Goal: Information Seeking & Learning: Learn about a topic

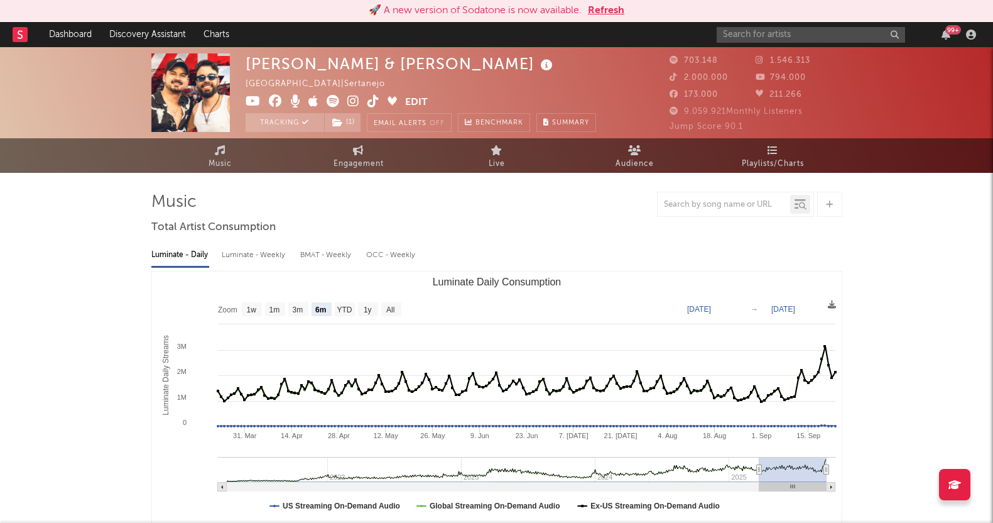
select select "6m"
click at [761, 30] on input "text" at bounding box center [811, 35] width 188 height 16
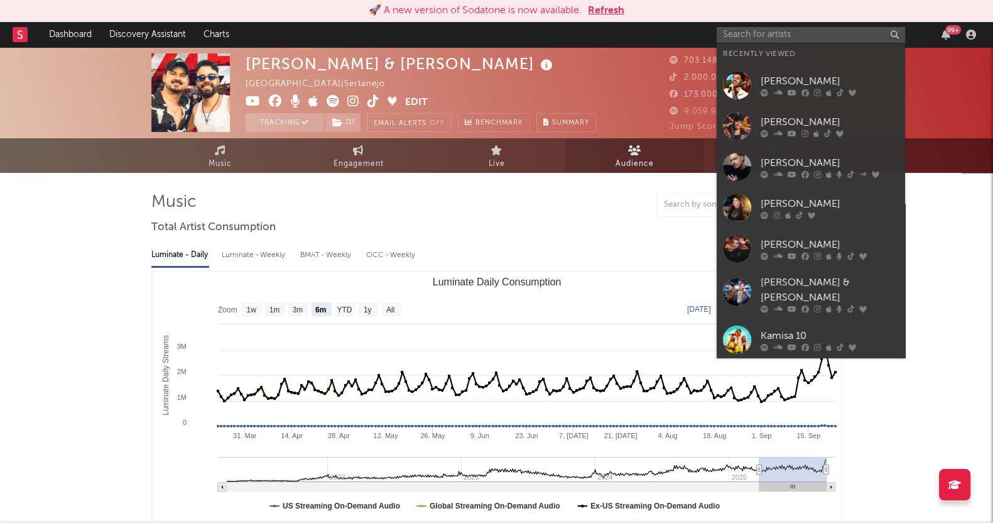
click at [769, 163] on div "[PERSON_NAME]" at bounding box center [830, 162] width 138 height 15
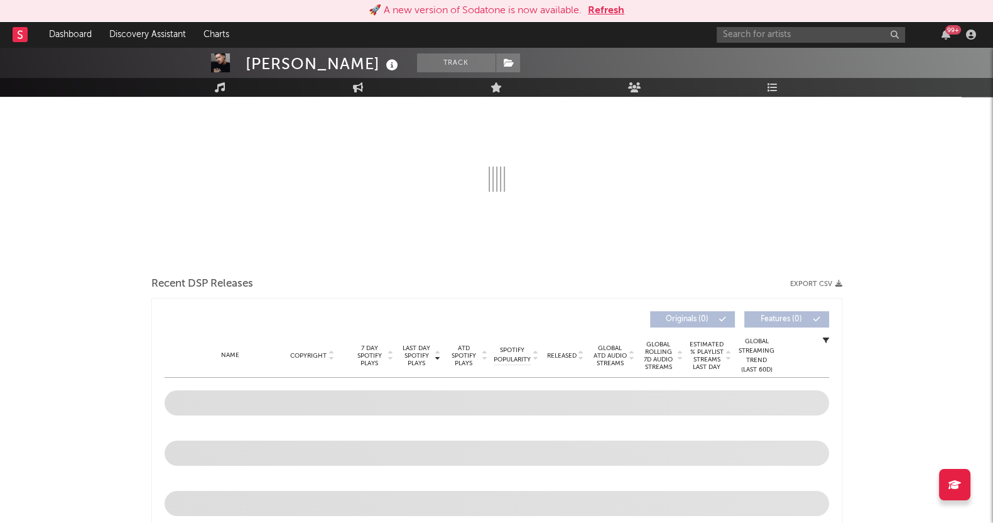
scroll to position [313, 0]
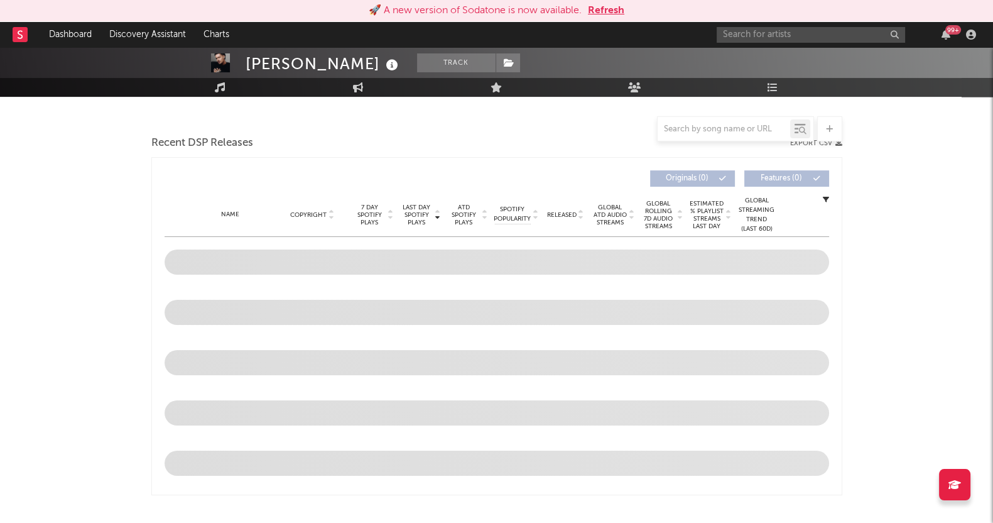
select select "6m"
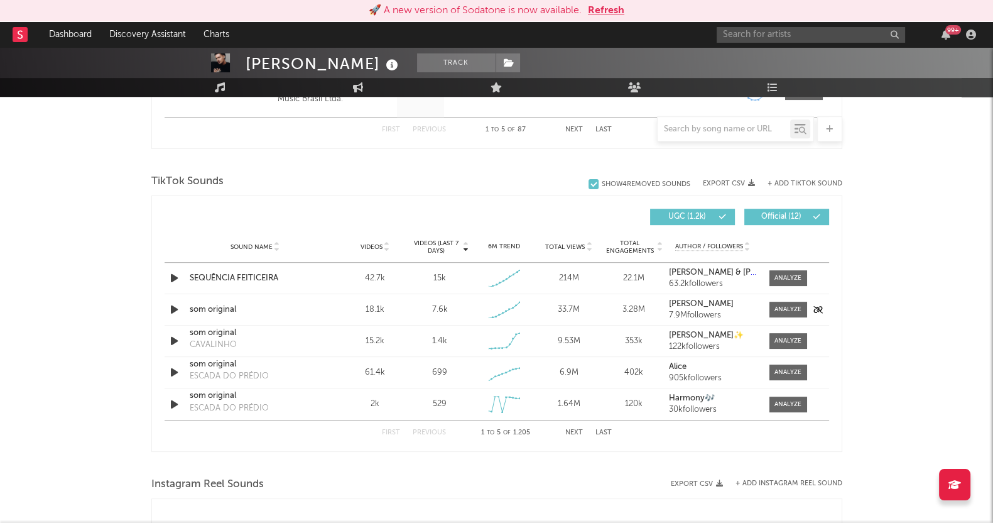
scroll to position [805, 0]
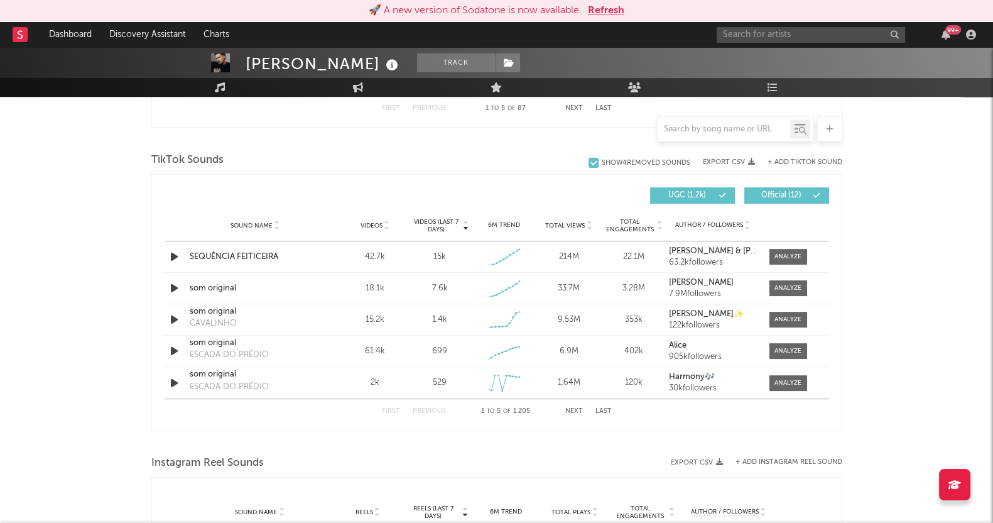
click at [782, 253] on div at bounding box center [787, 256] width 27 height 9
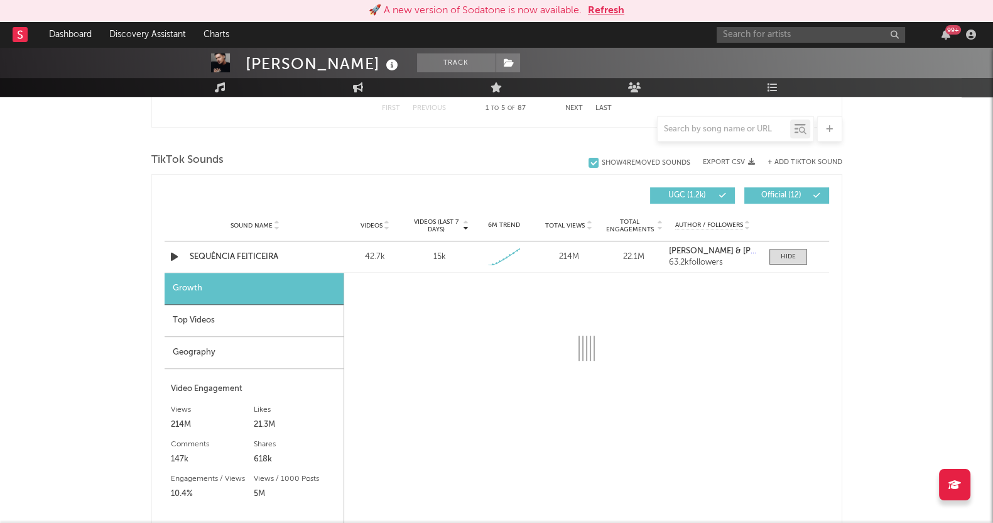
select select "1w"
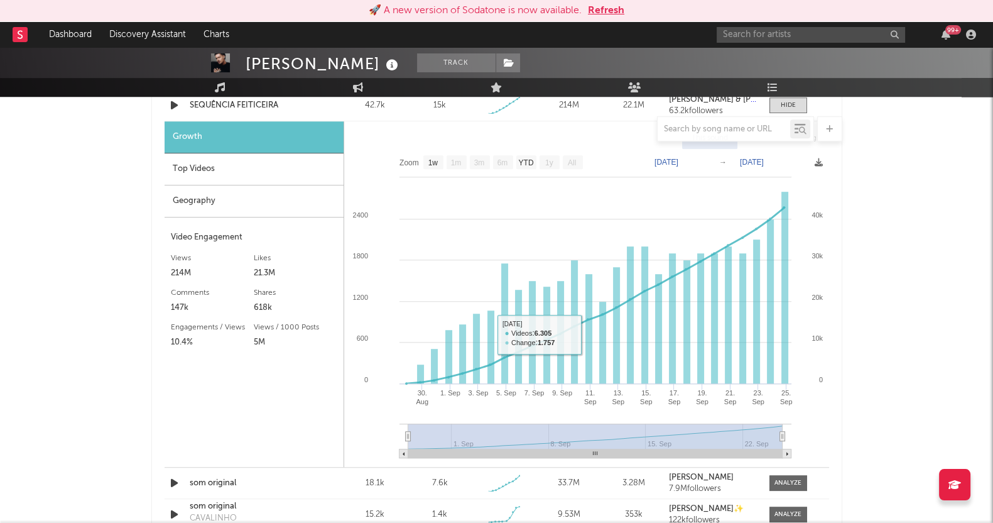
scroll to position [962, 0]
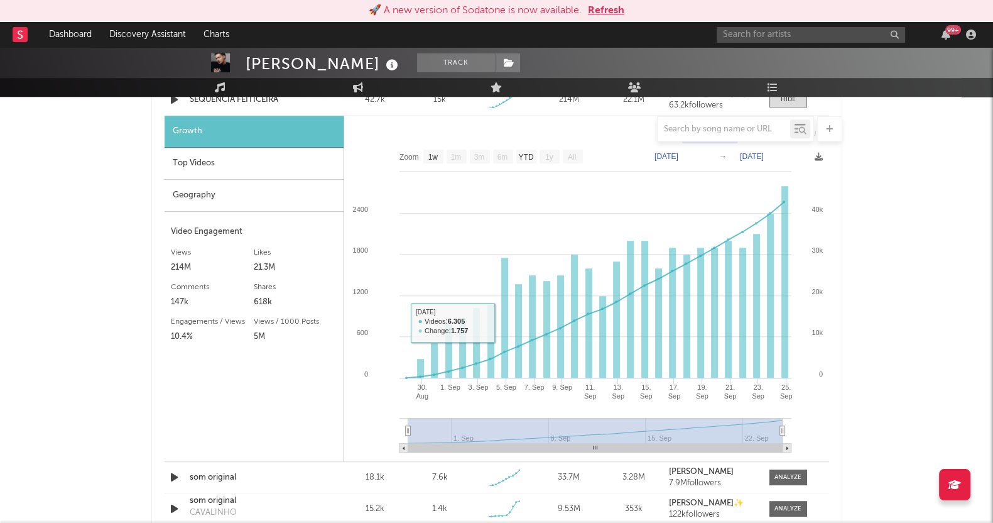
click at [179, 192] on div "Geography" at bounding box center [254, 196] width 179 height 32
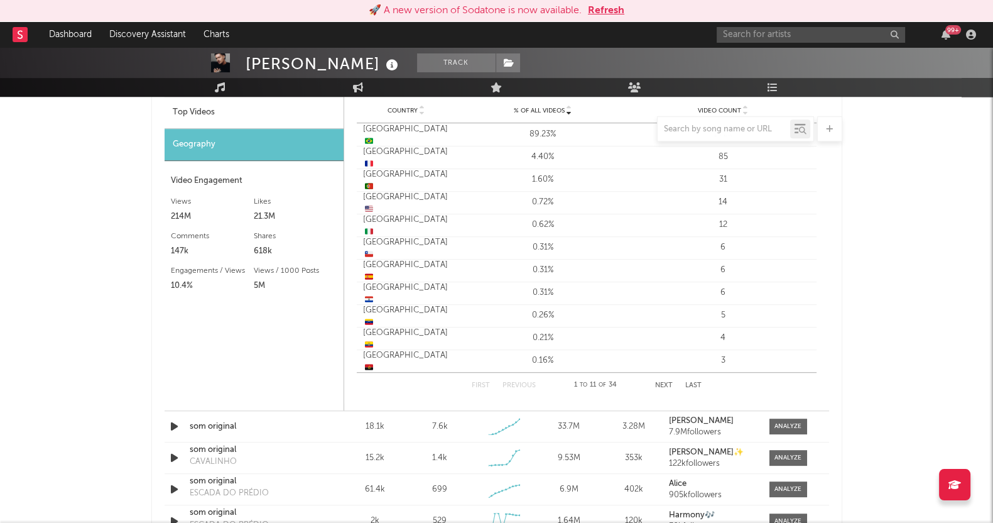
scroll to position [914, 0]
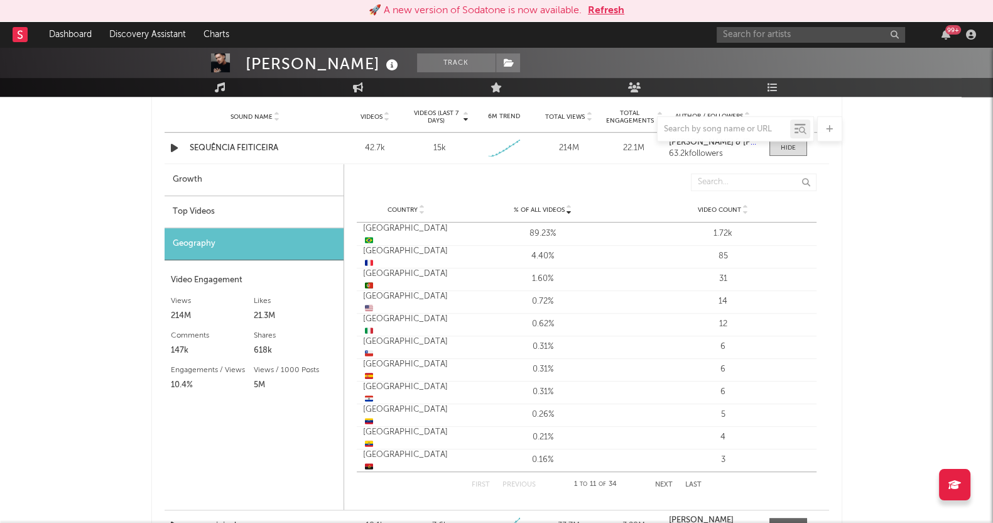
click at [370, 234] on div "Brazil 🇧🇷" at bounding box center [406, 234] width 87 height 24
click at [650, 261] on div "Country France 🇫🇷 % of all Videos 4.40% Video Count 85" at bounding box center [587, 256] width 460 height 23
click at [541, 233] on div "89.23%" at bounding box center [543, 233] width 174 height 13
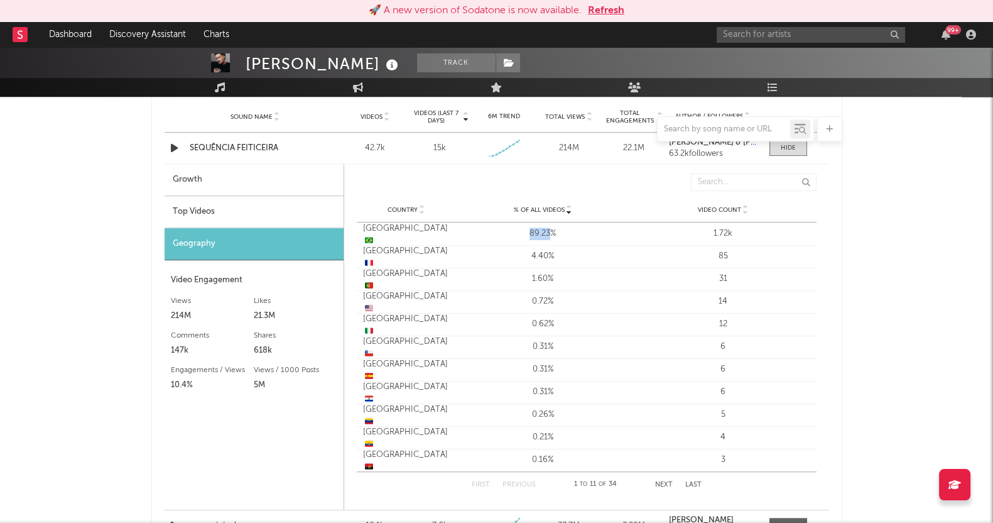
click at [541, 233] on div "89.23%" at bounding box center [543, 233] width 174 height 13
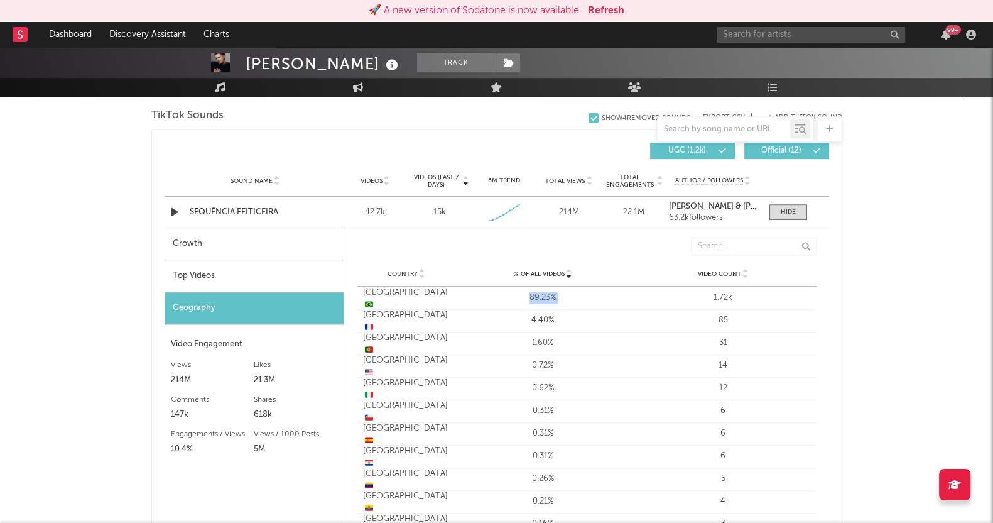
scroll to position [835, 0]
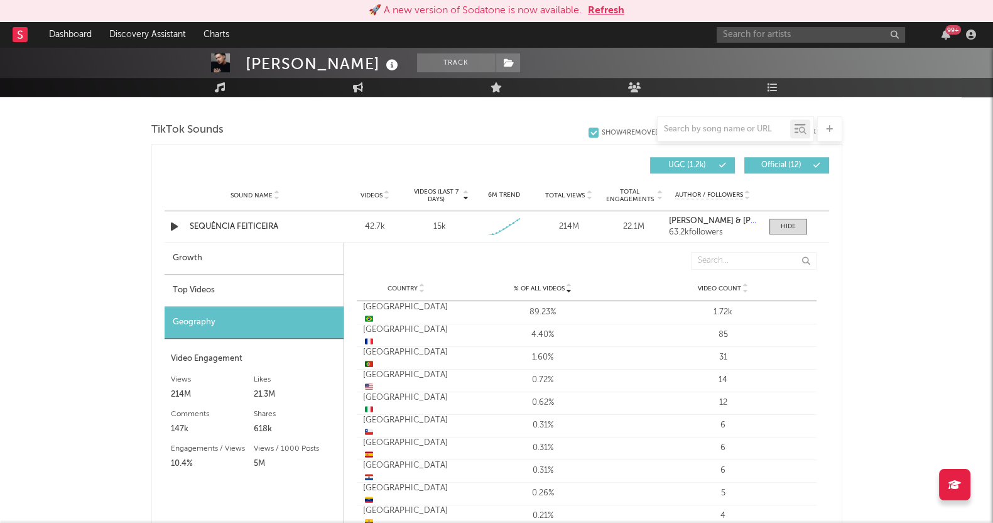
click at [198, 259] on div "Growth" at bounding box center [254, 258] width 179 height 32
select select "1w"
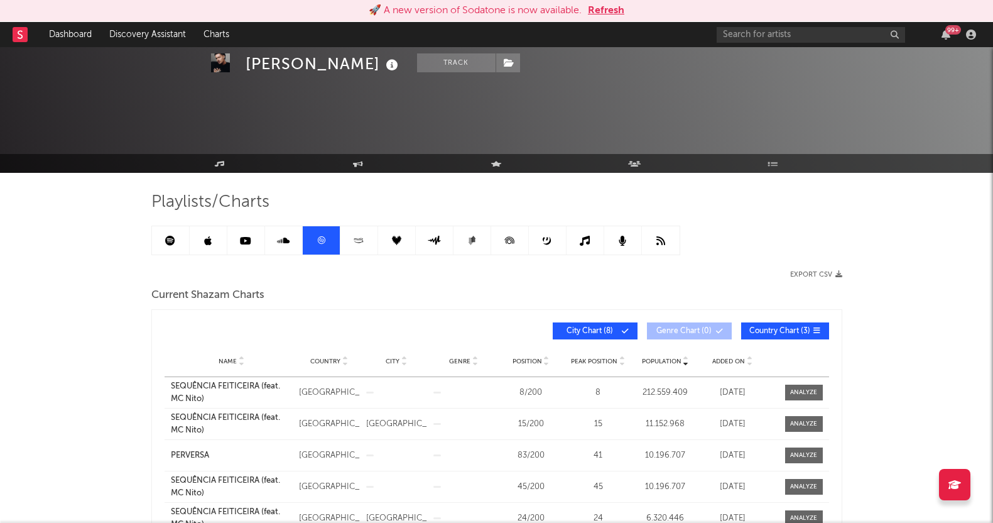
scroll to position [78, 0]
